Goal: Check status

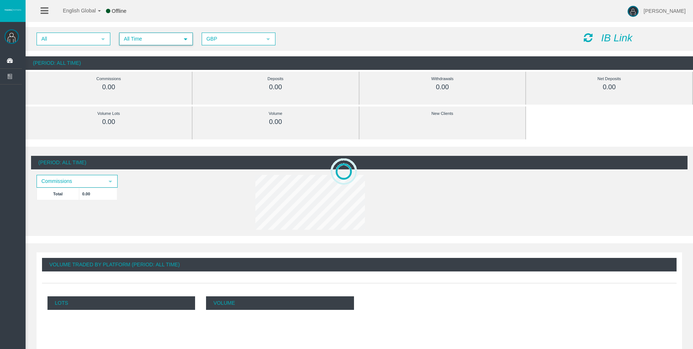
click at [171, 41] on span "All Time" at bounding box center [149, 38] width 59 height 11
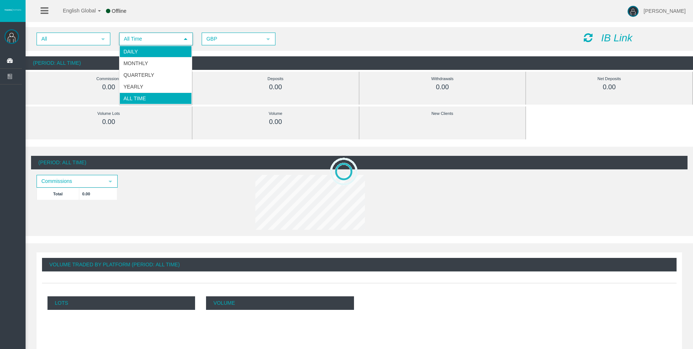
drag, startPoint x: 149, startPoint y: 48, endPoint x: 154, endPoint y: 48, distance: 4.4
click at [149, 48] on li "Daily" at bounding box center [156, 52] width 72 height 12
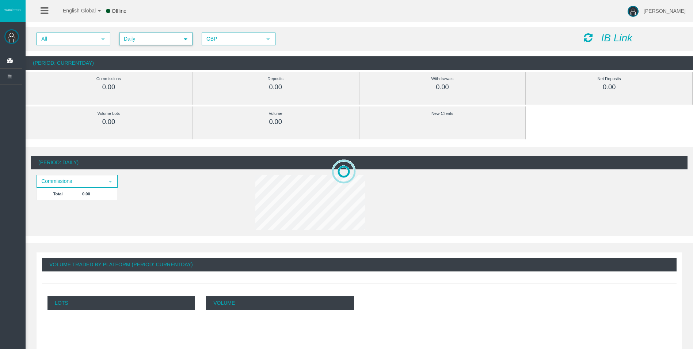
click at [589, 34] on icon at bounding box center [588, 38] width 9 height 10
